Goal: Transaction & Acquisition: Purchase product/service

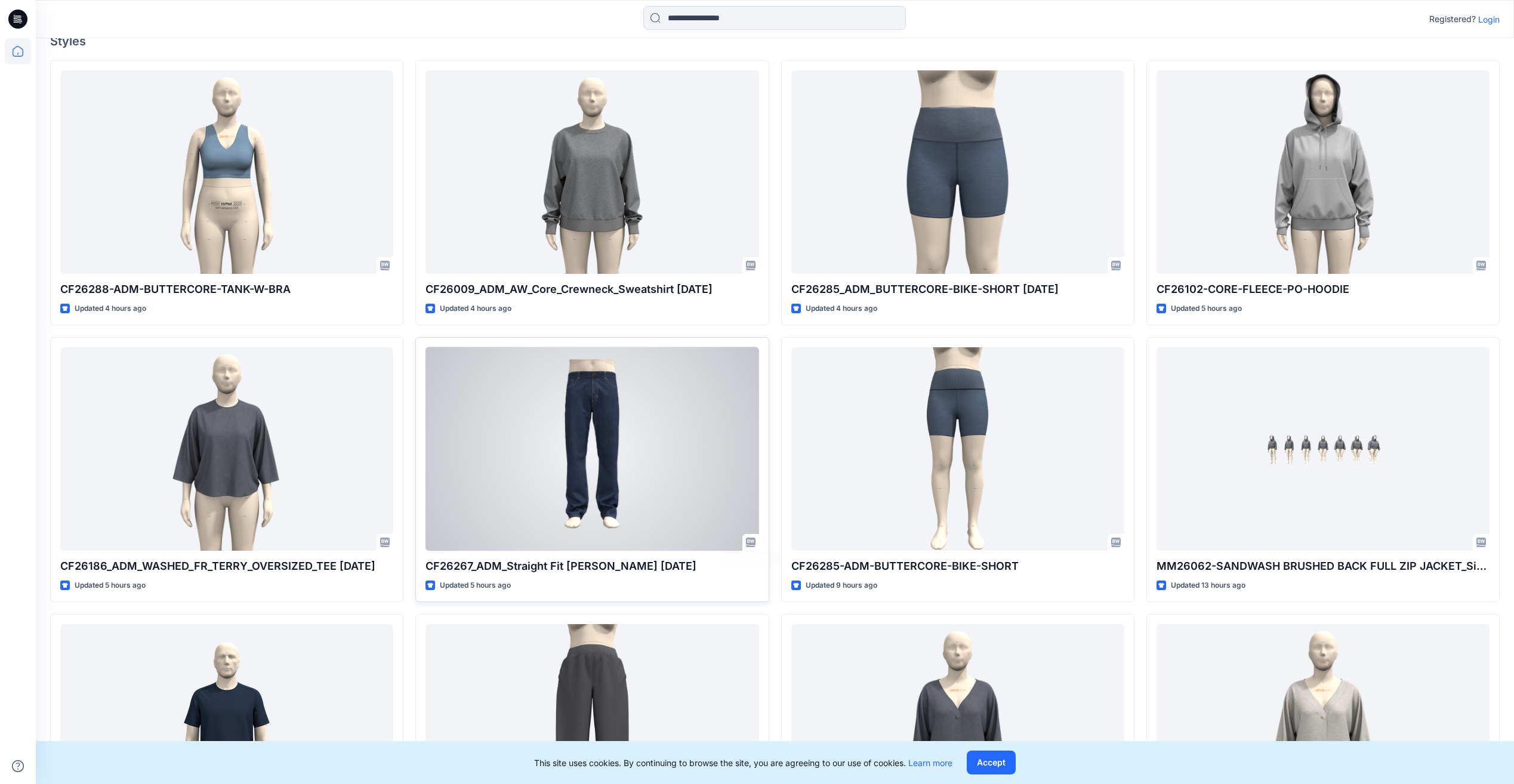
scroll to position [298, 0]
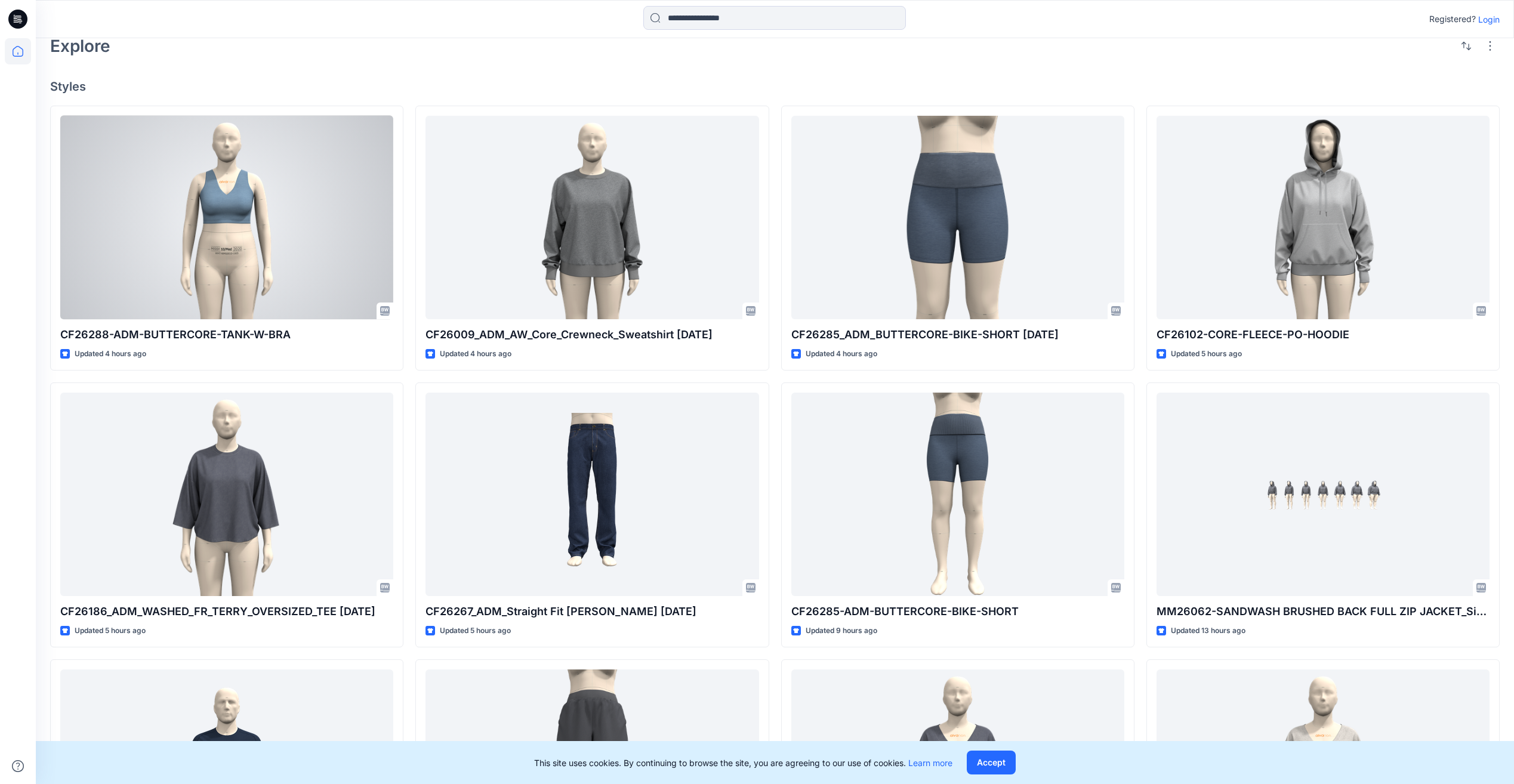
click at [266, 243] on div at bounding box center [226, 218] width 333 height 204
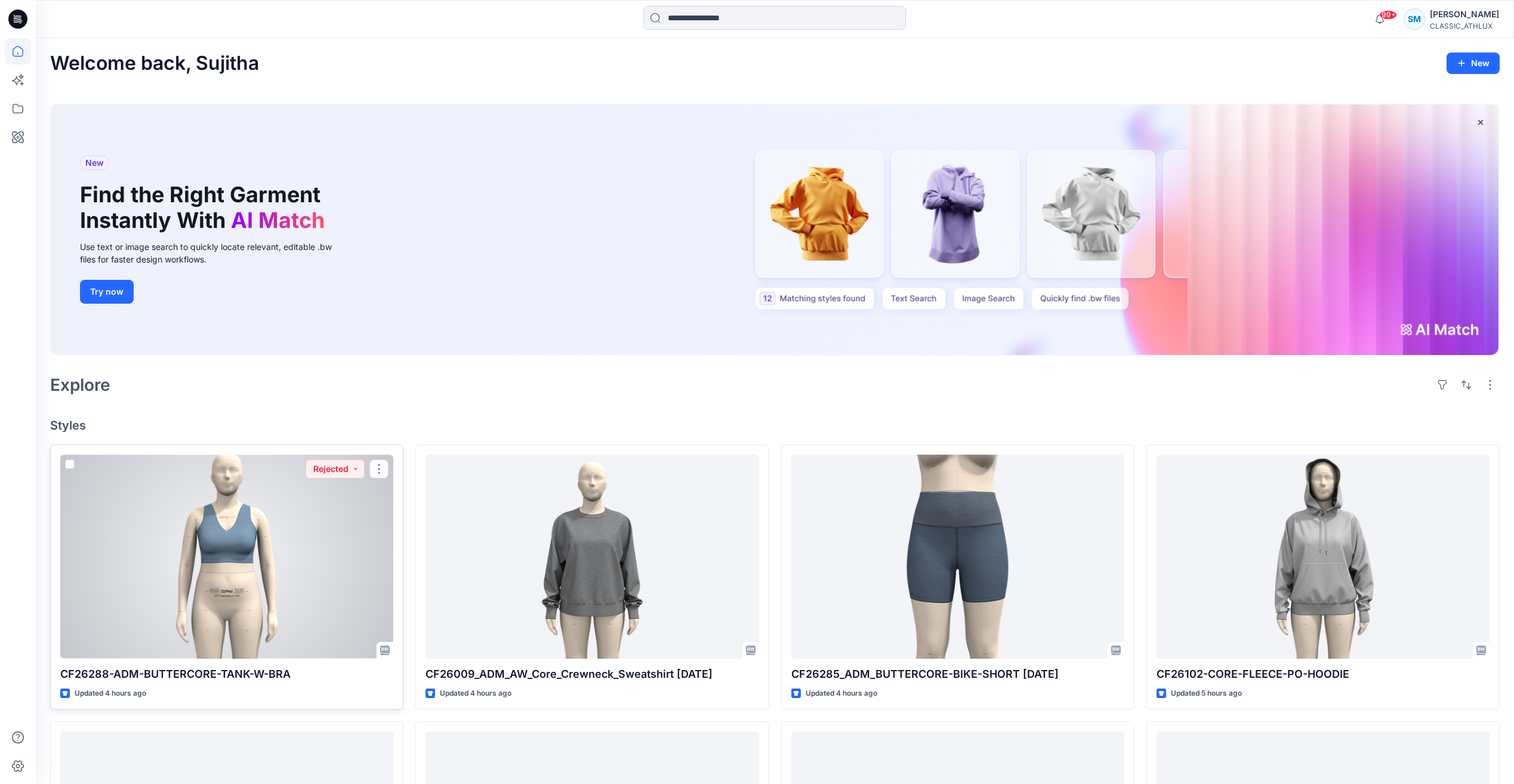
click at [291, 552] on div at bounding box center [226, 556] width 333 height 204
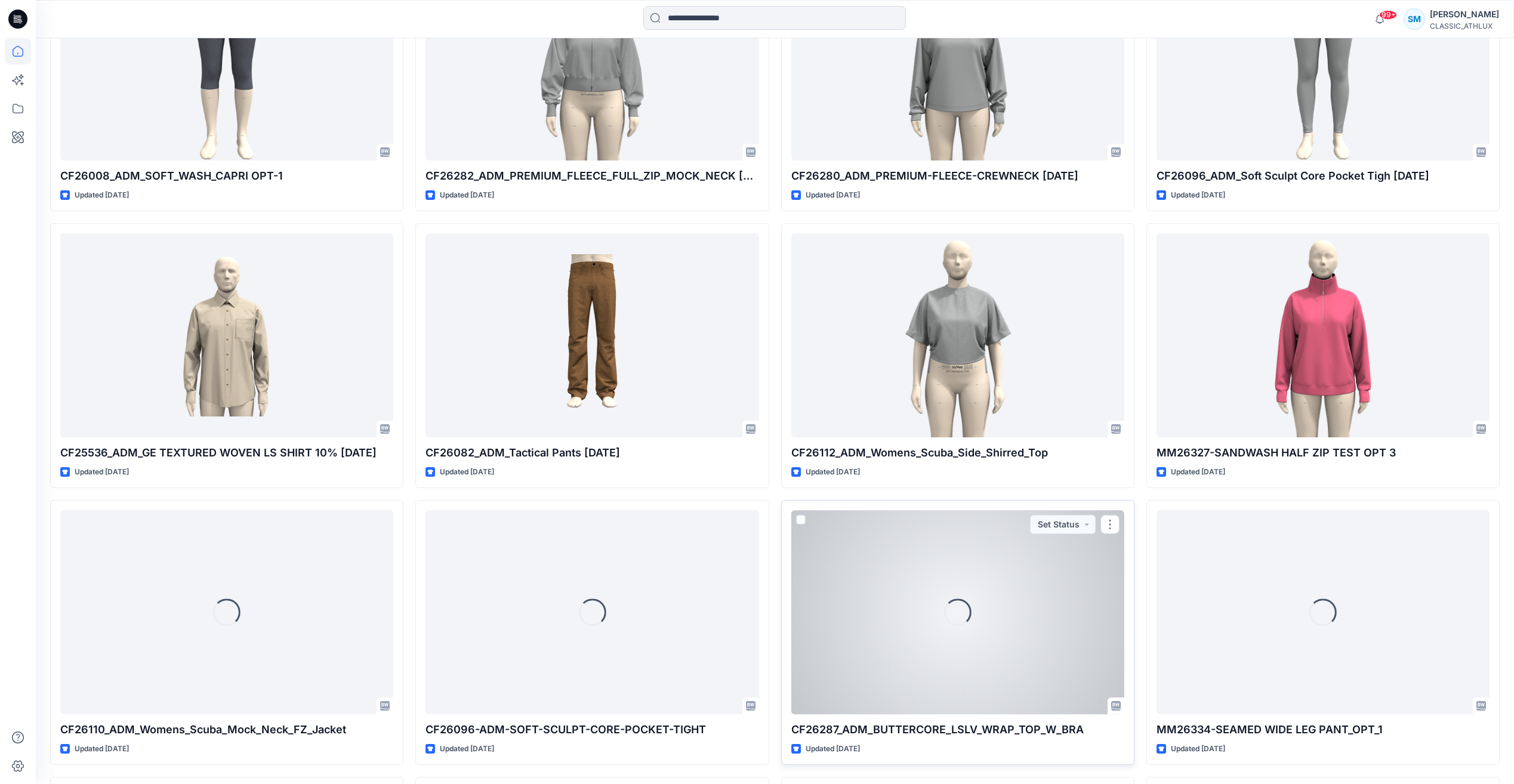
scroll to position [2615, 0]
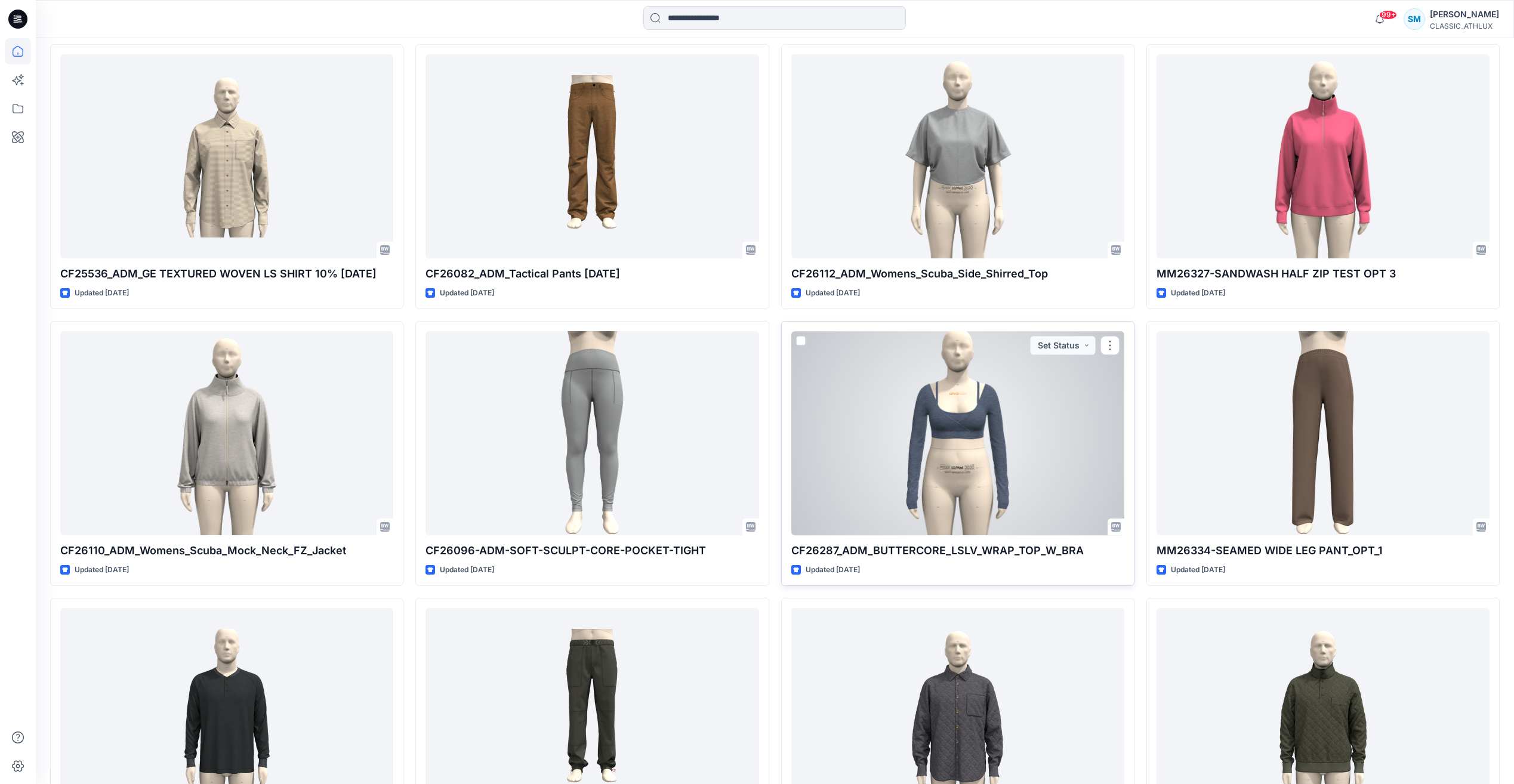
click at [987, 481] on div at bounding box center [957, 433] width 333 height 204
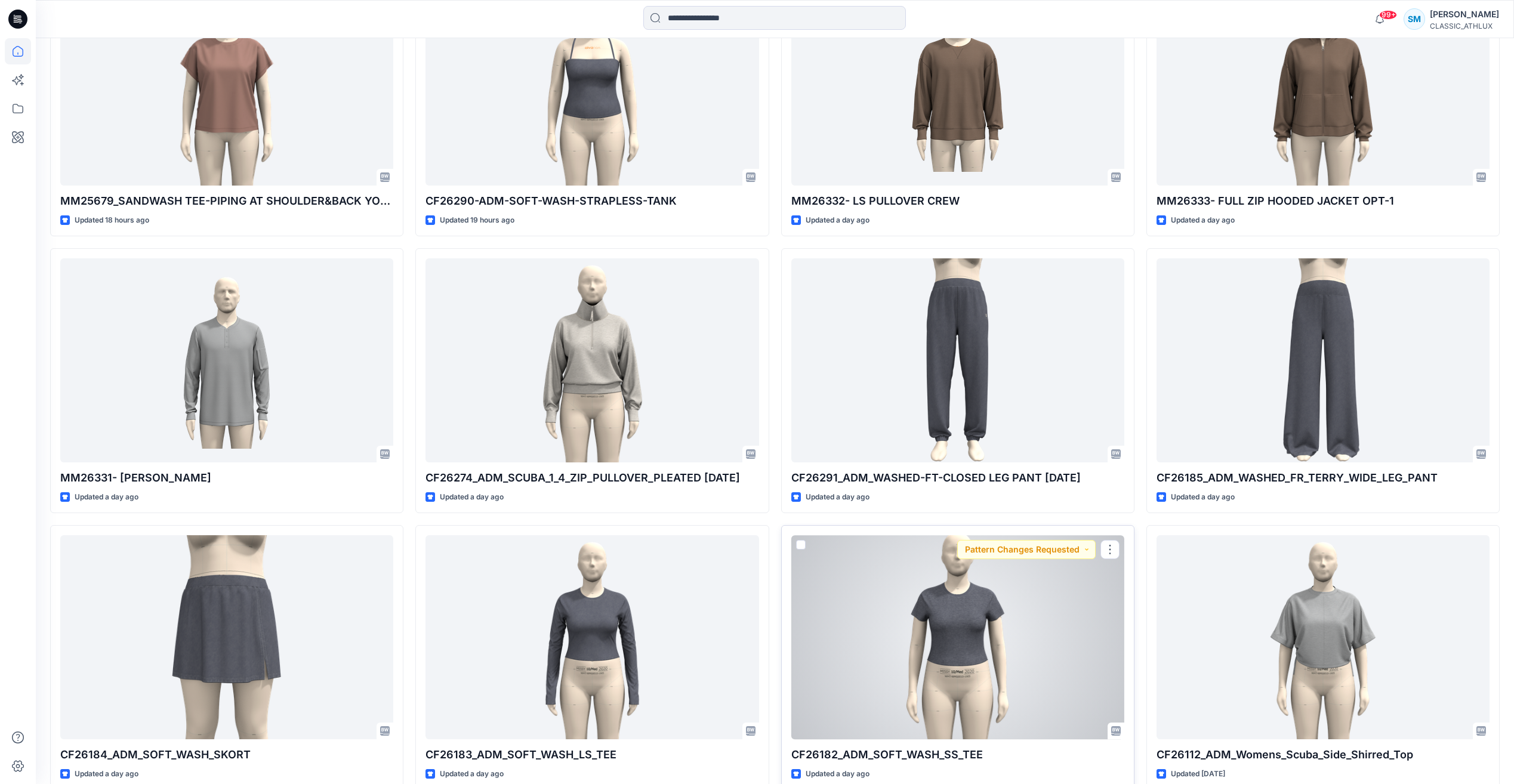
scroll to position [1313, 0]
